Goal: Task Accomplishment & Management: Use online tool/utility

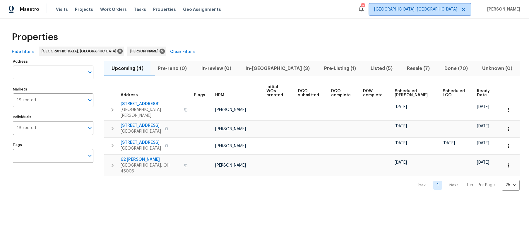
click at [442, 6] on span "Cincinnati, OH" at bounding box center [420, 10] width 102 height 12
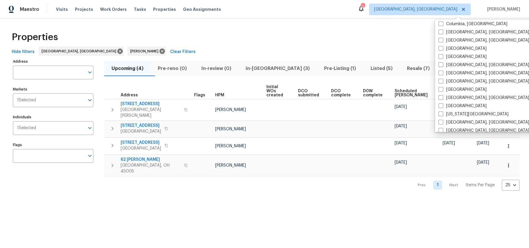
scroll to position [134, 0]
click at [455, 97] on label "[GEOGRAPHIC_DATA], [GEOGRAPHIC_DATA]" at bounding box center [484, 97] width 91 height 6
click at [443, 97] on input "Indianapolis, IN" at bounding box center [441, 96] width 4 height 4
checkbox input "true"
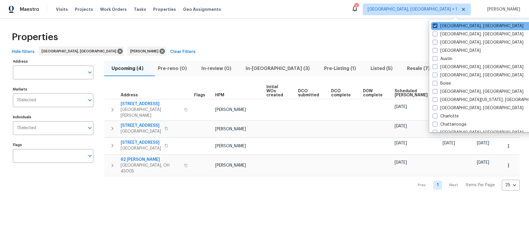
click at [443, 25] on label "[GEOGRAPHIC_DATA], [GEOGRAPHIC_DATA]" at bounding box center [478, 26] width 91 height 6
click at [437, 25] on input "[GEOGRAPHIC_DATA], [GEOGRAPHIC_DATA]" at bounding box center [435, 25] width 4 height 4
checkbox input "false"
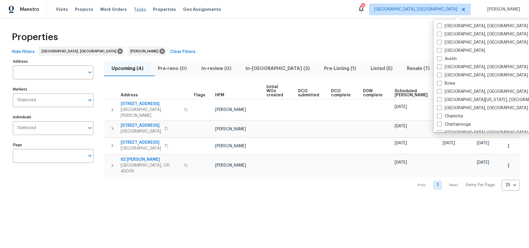
click at [134, 11] on span "Tasks" at bounding box center [140, 9] width 12 height 4
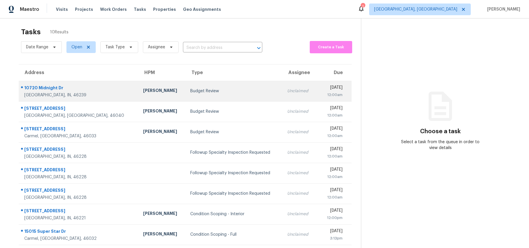
scroll to position [4, 0]
click at [143, 90] on div "Dodd Drayer" at bounding box center [162, 90] width 38 height 7
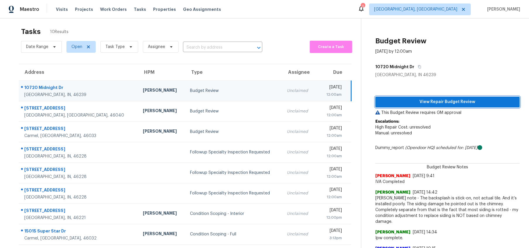
click at [440, 102] on span "View Repair Budget Review" at bounding box center [447, 101] width 135 height 7
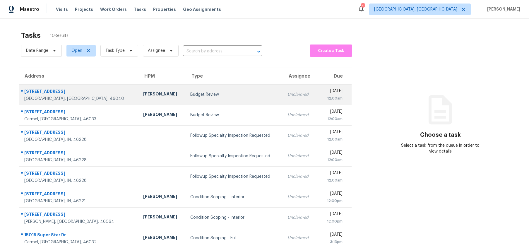
click at [195, 95] on div "Budget Review" at bounding box center [234, 95] width 88 height 6
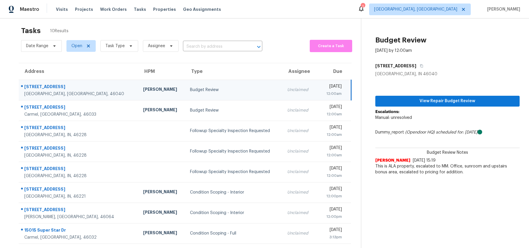
scroll to position [6, 0]
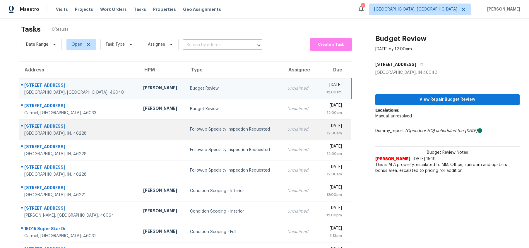
click at [201, 128] on div "Followup Specialty Inspection Requested" at bounding box center [234, 130] width 88 height 6
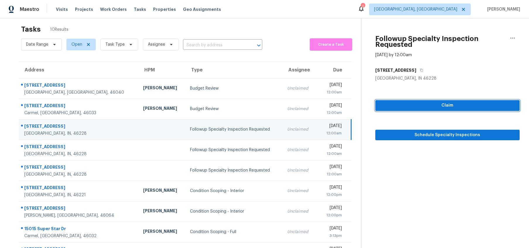
click at [419, 104] on span "Claim" at bounding box center [447, 105] width 135 height 7
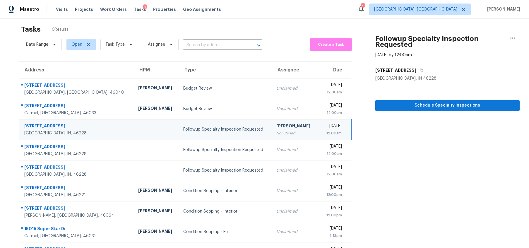
click at [183, 132] on div "Followup Specialty Inspection Requested" at bounding box center [225, 130] width 84 height 6
click at [400, 110] on button "Schedule Specialty Inspections" at bounding box center [448, 105] width 144 height 11
click at [514, 36] on icon "button" at bounding box center [513, 38] width 7 height 7
click at [480, 39] on div "Unclaim this task" at bounding box center [480, 39] width 46 height 6
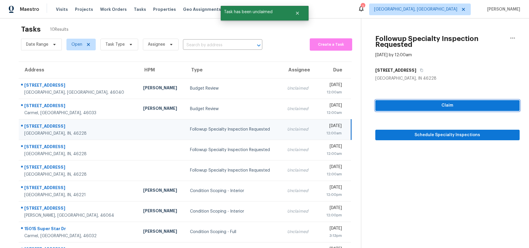
click at [435, 104] on span "Claim" at bounding box center [447, 105] width 135 height 7
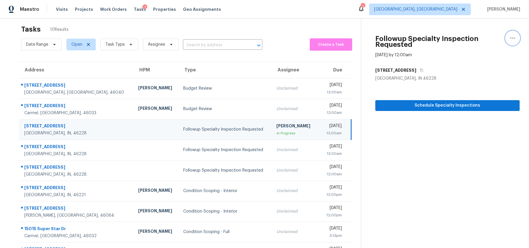
click at [514, 35] on icon "button" at bounding box center [513, 38] width 7 height 7
click at [492, 37] on div "Unclaim this task" at bounding box center [480, 39] width 46 height 6
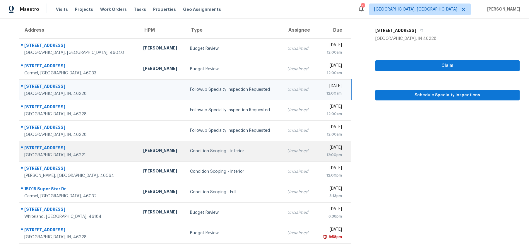
scroll to position [0, 0]
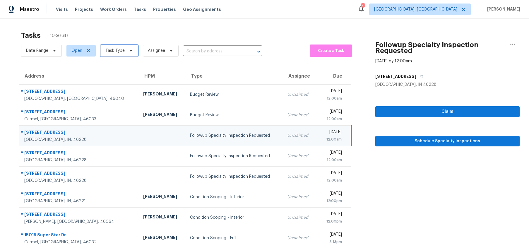
click at [129, 50] on icon at bounding box center [131, 50] width 5 height 5
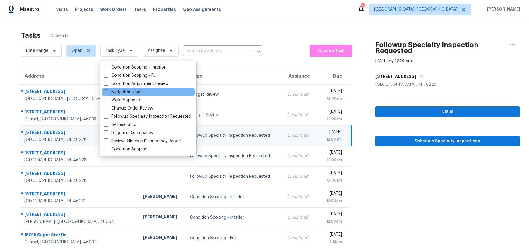
click at [120, 88] on div "Budget Review" at bounding box center [148, 92] width 93 height 8
click at [120, 92] on label "Budget Review" at bounding box center [122, 92] width 36 height 6
click at [108, 92] on input "Budget Review" at bounding box center [106, 91] width 4 height 4
checkbox input "true"
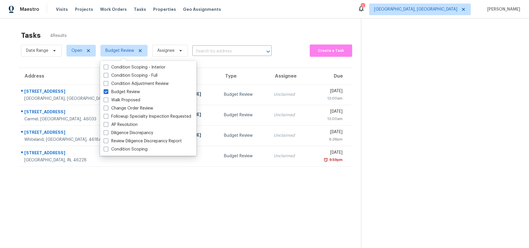
click at [315, 26] on div "Tasks 4 Results Date Range Open Budget Review Assignee ​ Create a Task Address …" at bounding box center [264, 142] width 529 height 248
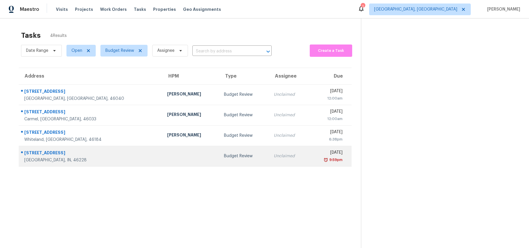
click at [314, 154] on div "Mon, Aug 18th 2025" at bounding box center [328, 153] width 29 height 7
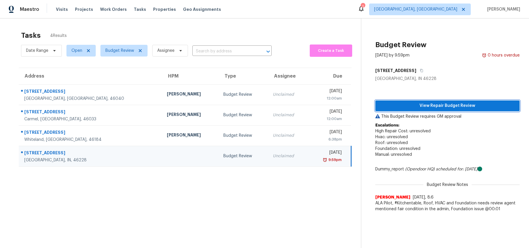
click at [437, 108] on span "View Repair Budget Review" at bounding box center [447, 105] width 135 height 7
